Goal: Task Accomplishment & Management: Manage account settings

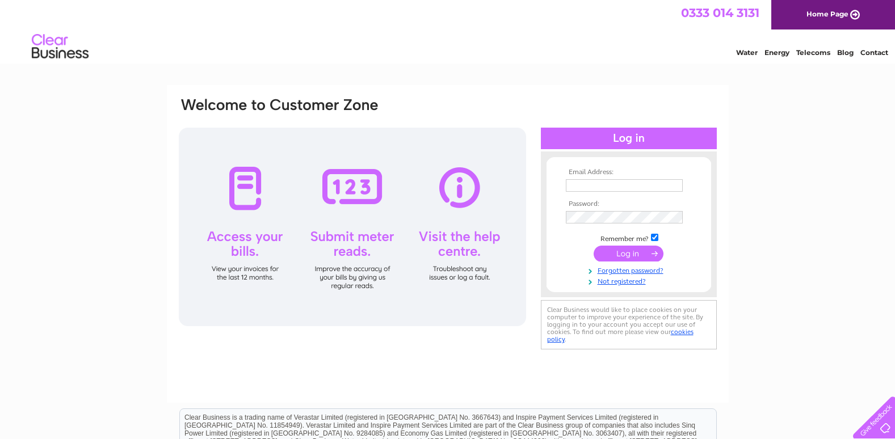
type input "[EMAIL_ADDRESS][DOMAIN_NAME]"
click at [642, 251] on input "submit" at bounding box center [629, 254] width 70 height 16
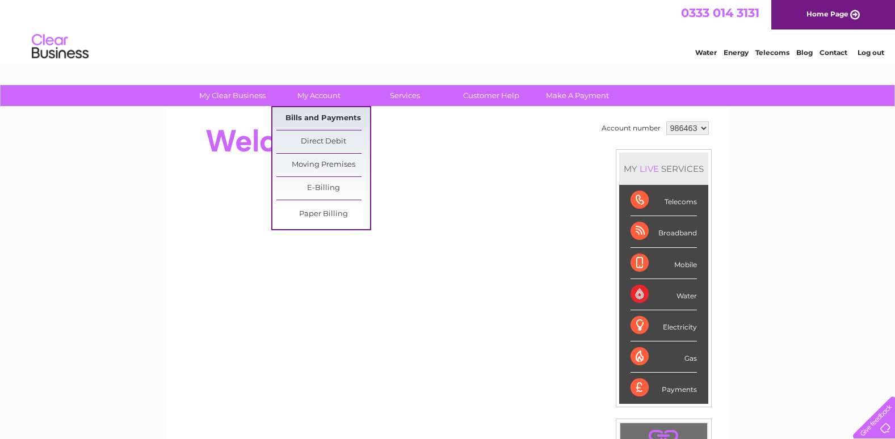
click at [324, 119] on link "Bills and Payments" at bounding box center [323, 118] width 94 height 23
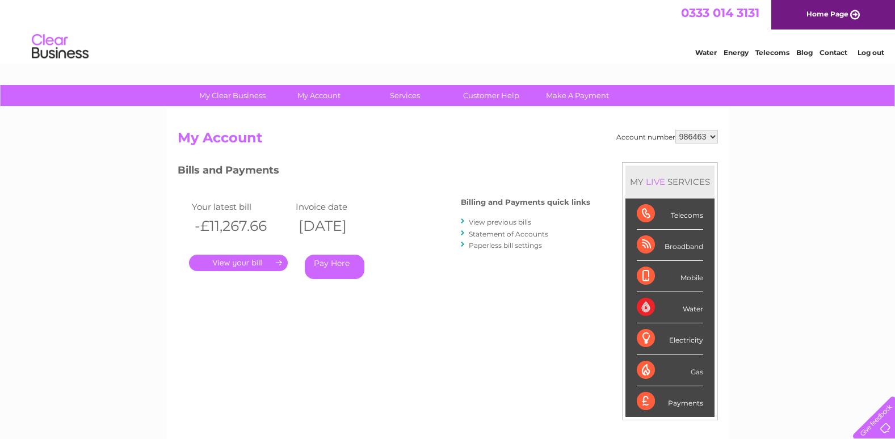
click at [232, 259] on link "." at bounding box center [238, 263] width 99 height 16
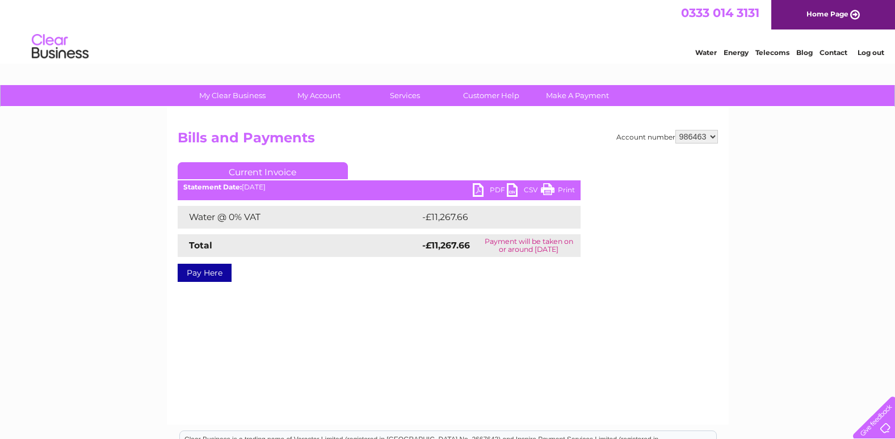
click at [477, 190] on link "PDF" at bounding box center [490, 191] width 34 height 16
